Goal: Task Accomplishment & Management: Manage account settings

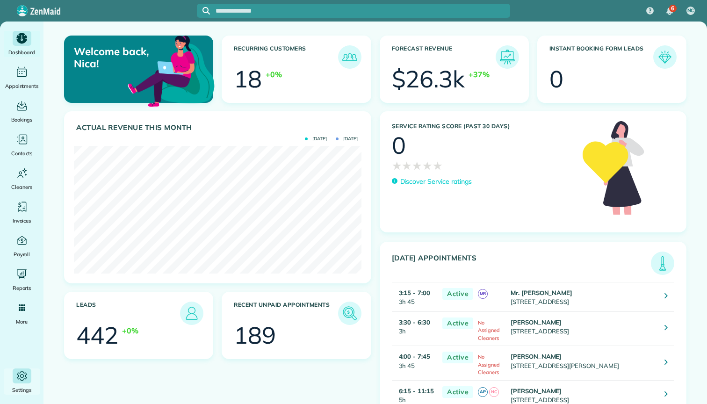
scroll to position [128, 287]
click at [26, 374] on icon "Main" at bounding box center [21, 375] width 13 height 13
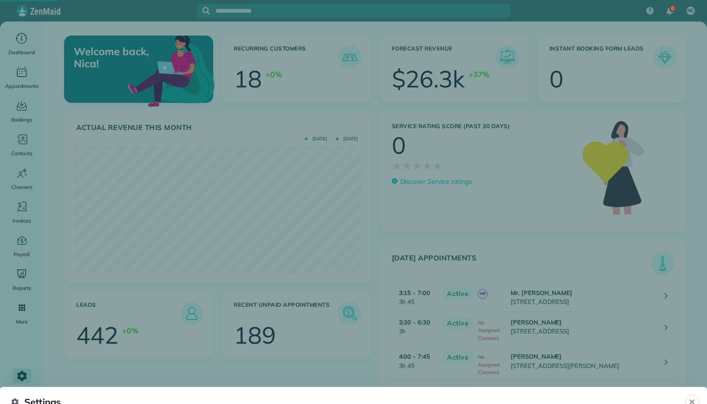
select select "**"
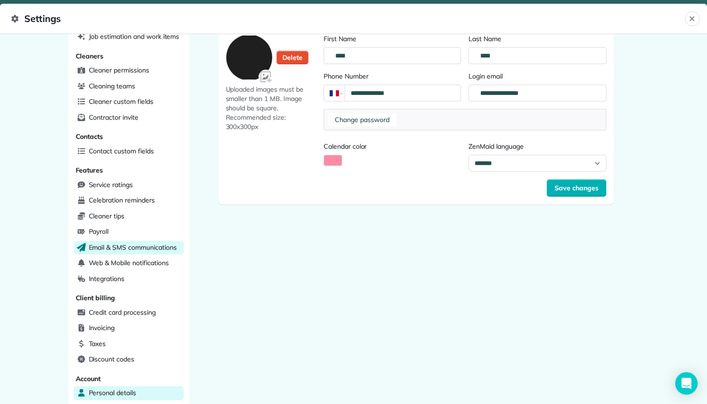
click at [141, 245] on span "Email & SMS communications" at bounding box center [133, 247] width 88 height 9
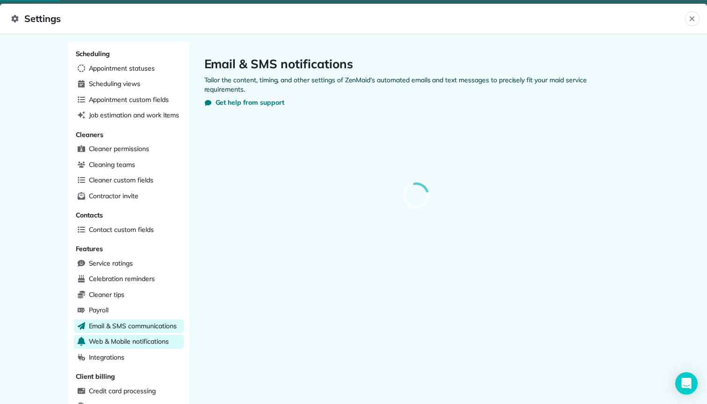
click at [139, 337] on span "Web & Mobile notifications" at bounding box center [129, 341] width 80 height 9
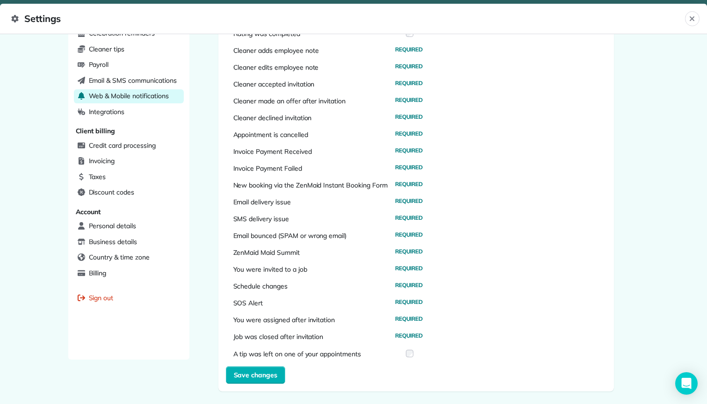
scroll to position [28, 0]
